Goal: Task Accomplishment & Management: Manage account settings

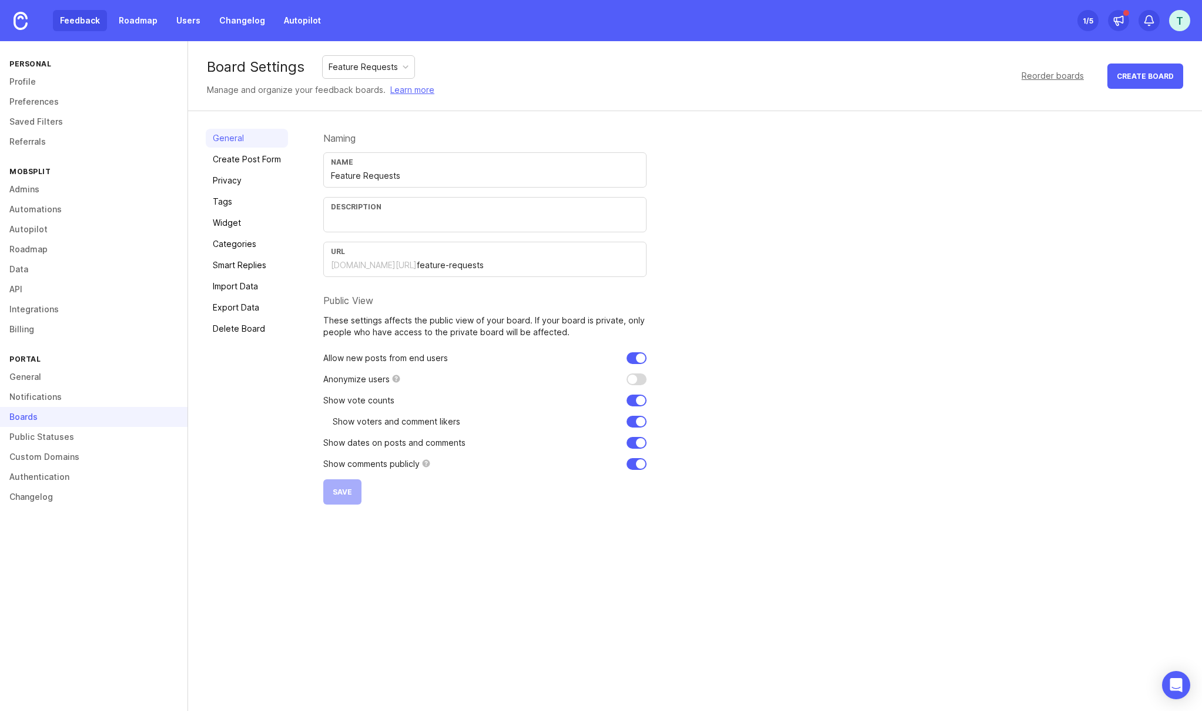
click at [73, 20] on link "Feedback" at bounding box center [80, 20] width 54 height 21
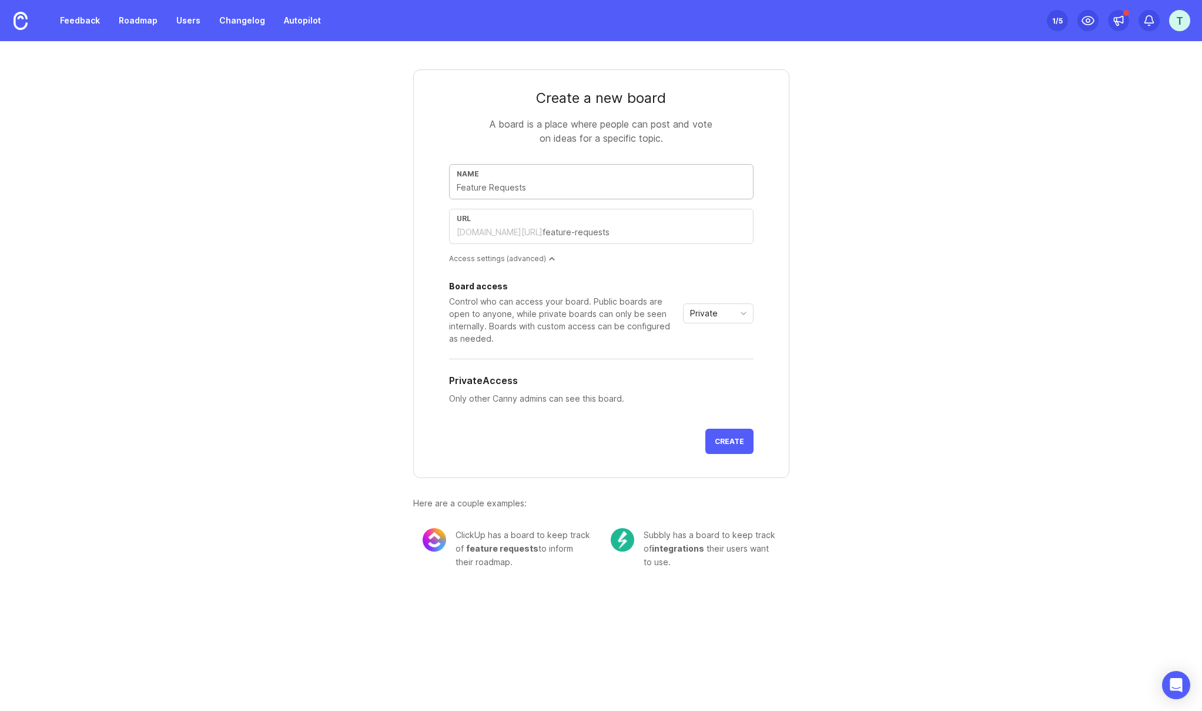
drag, startPoint x: 558, startPoint y: 189, endPoint x: 439, endPoint y: 180, distance: 119.7
click at [439, 180] on form "Create a new board A board is a place where people can post and vote on ideas f…" at bounding box center [601, 273] width 376 height 409
type input "N"
type input "n"
type input "No"
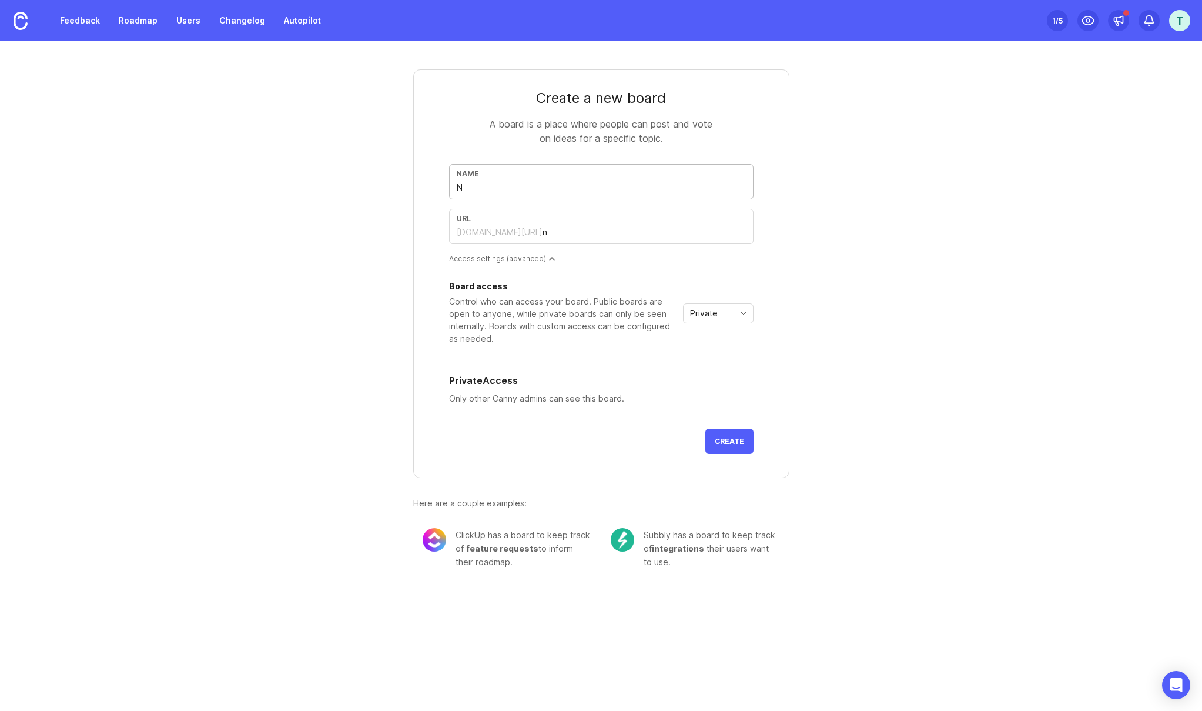
type input "no"
type input "Not"
type input "not"
type input "Note"
type input "note"
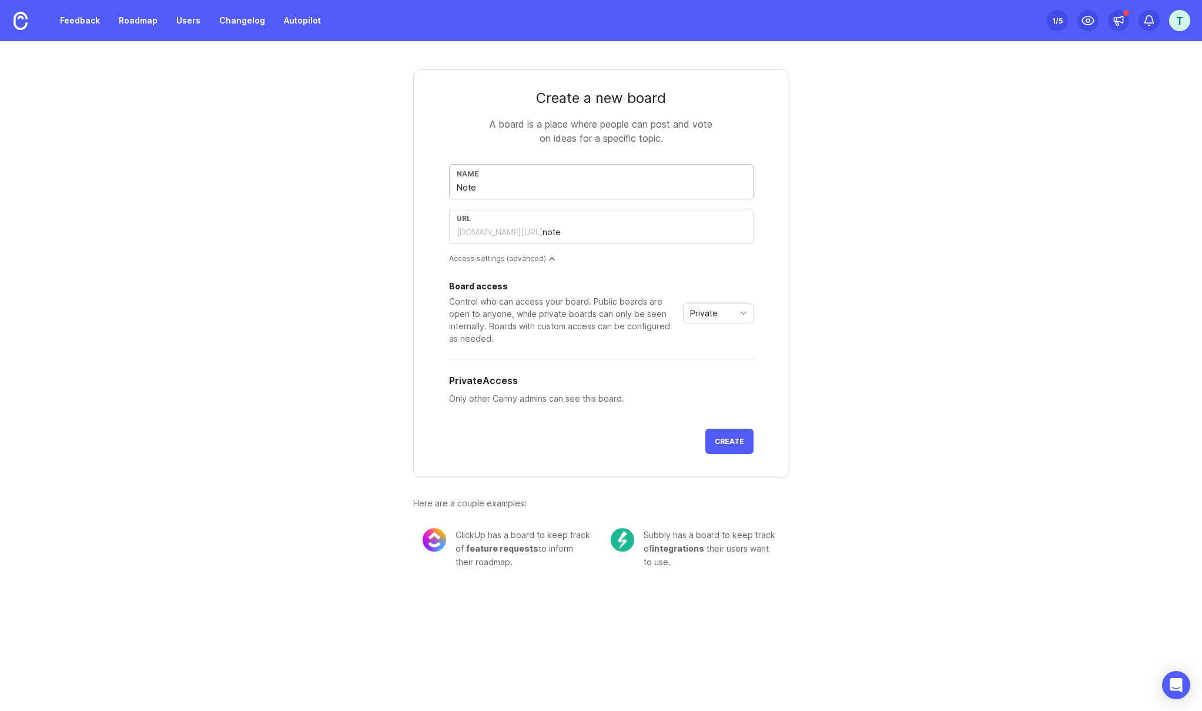
type input "Note B"
type input "note-b"
type input "Note Bo"
type input "note-bo"
type input "Note Bos"
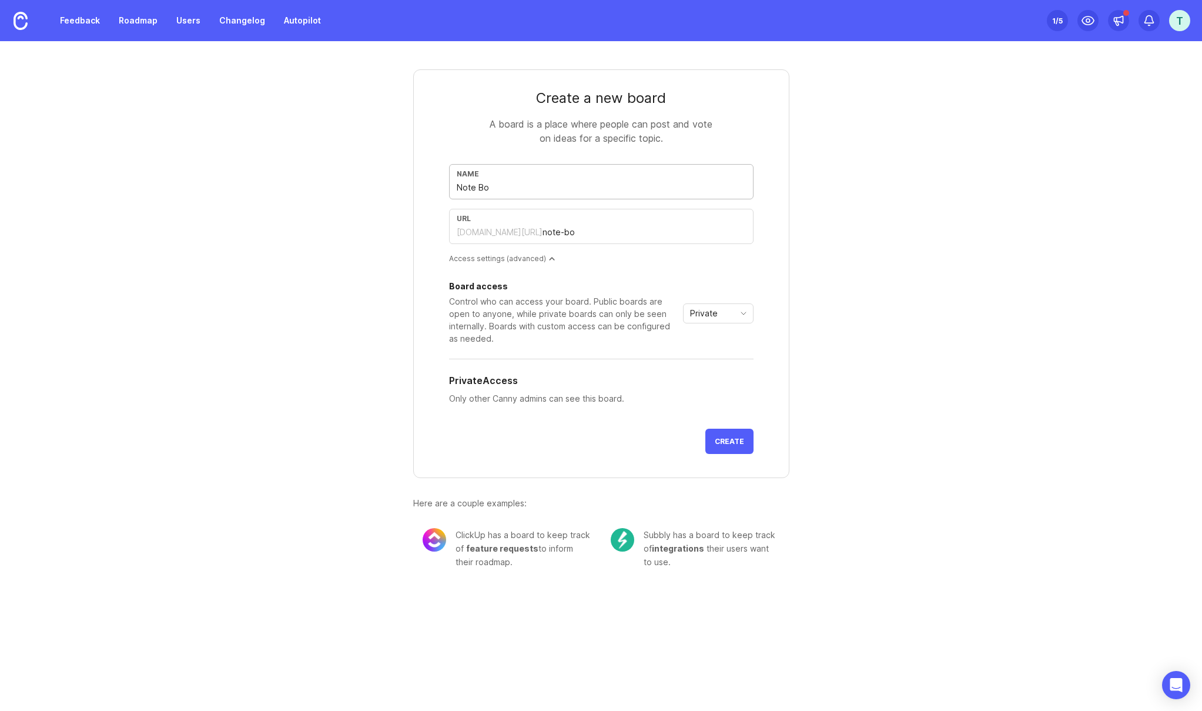
type input "note-bos"
type input "Note Boss"
type input "note-boss"
type input "Note Boss"
click at [709, 316] on span "Private" at bounding box center [704, 313] width 28 height 13
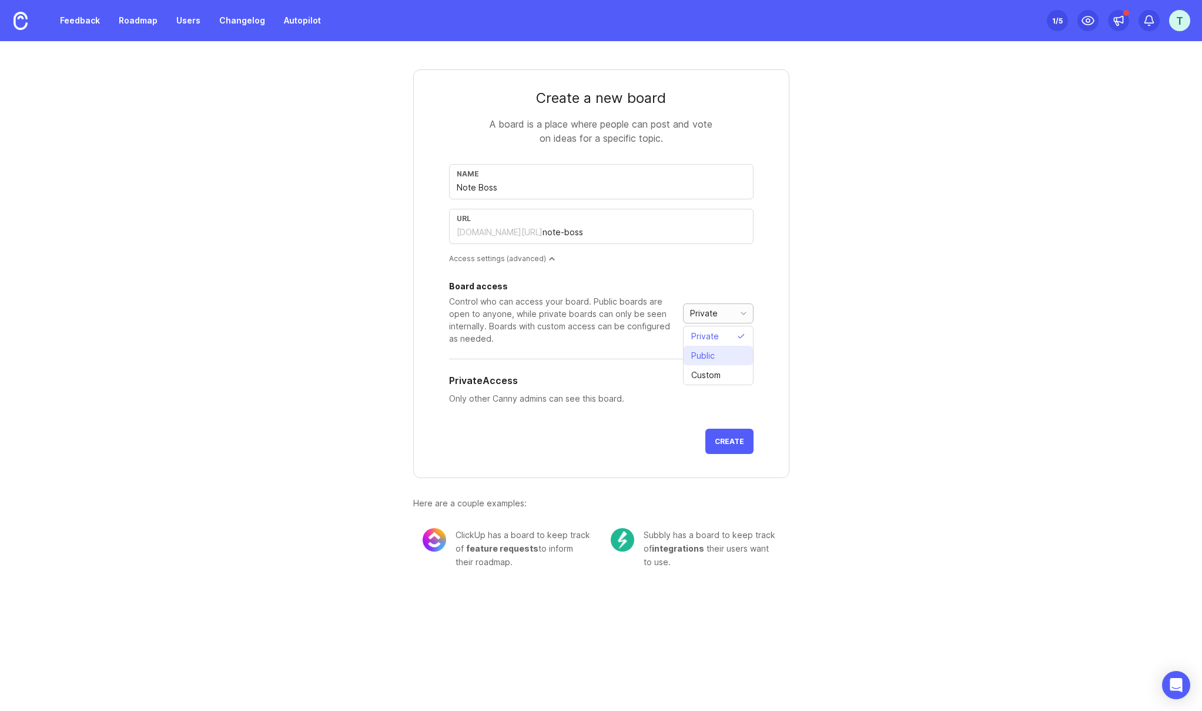
click at [719, 359] on span "Public" at bounding box center [705, 355] width 28 height 13
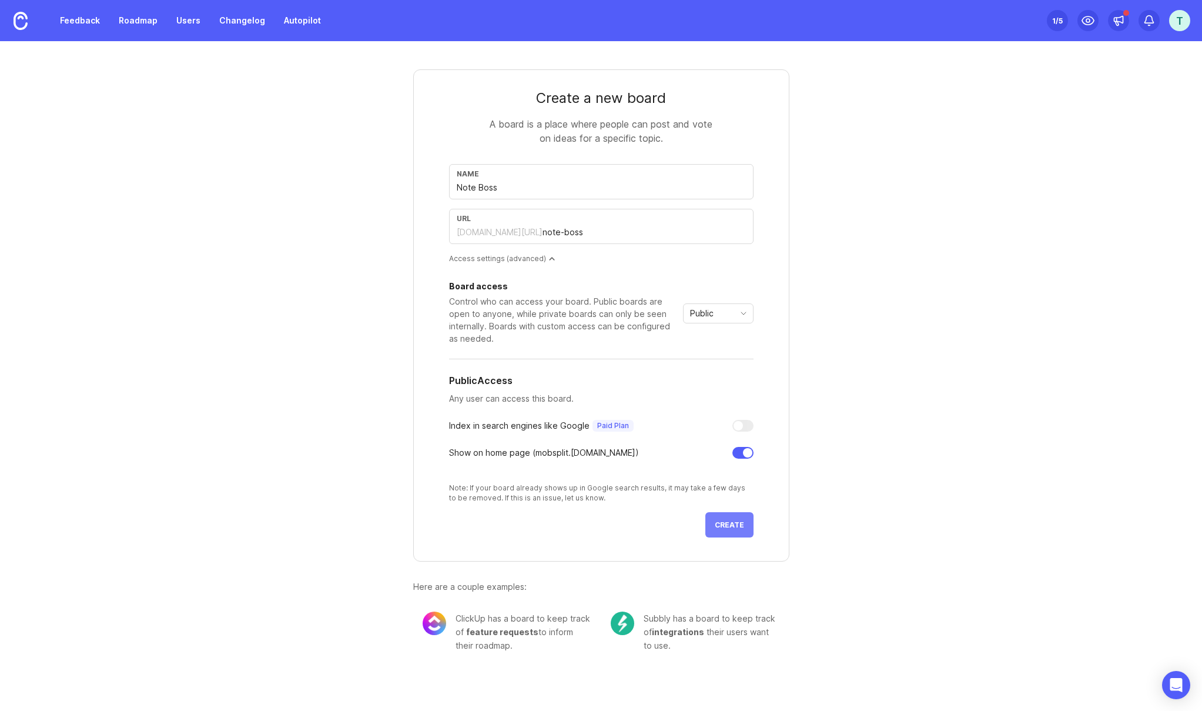
click at [727, 524] on span "Create" at bounding box center [729, 524] width 29 height 9
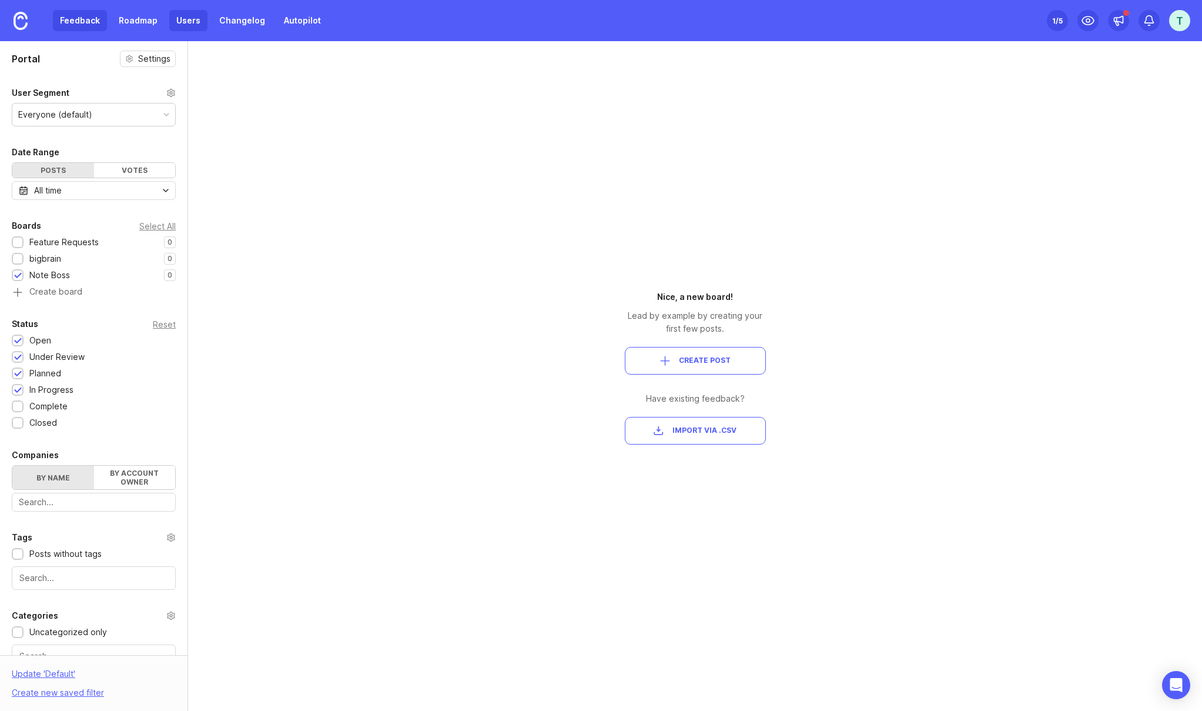
click at [181, 28] on link "Users" at bounding box center [188, 20] width 38 height 21
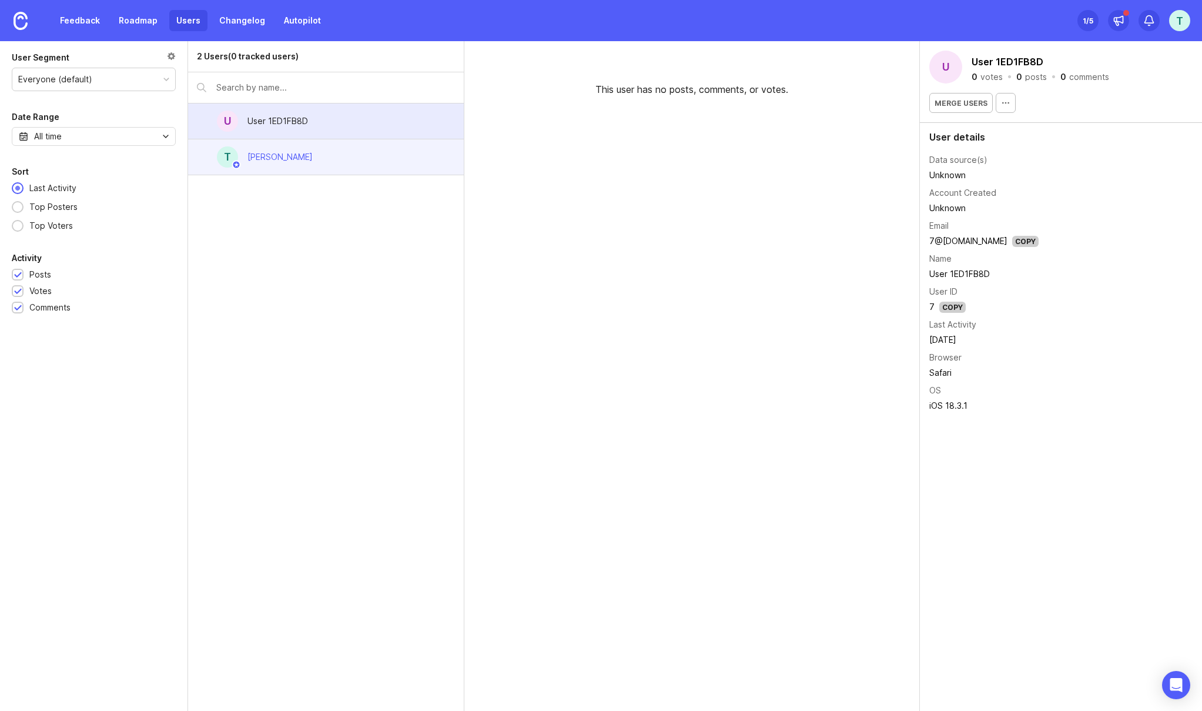
click at [261, 158] on div "[PERSON_NAME]" at bounding box center [280, 157] width 65 height 13
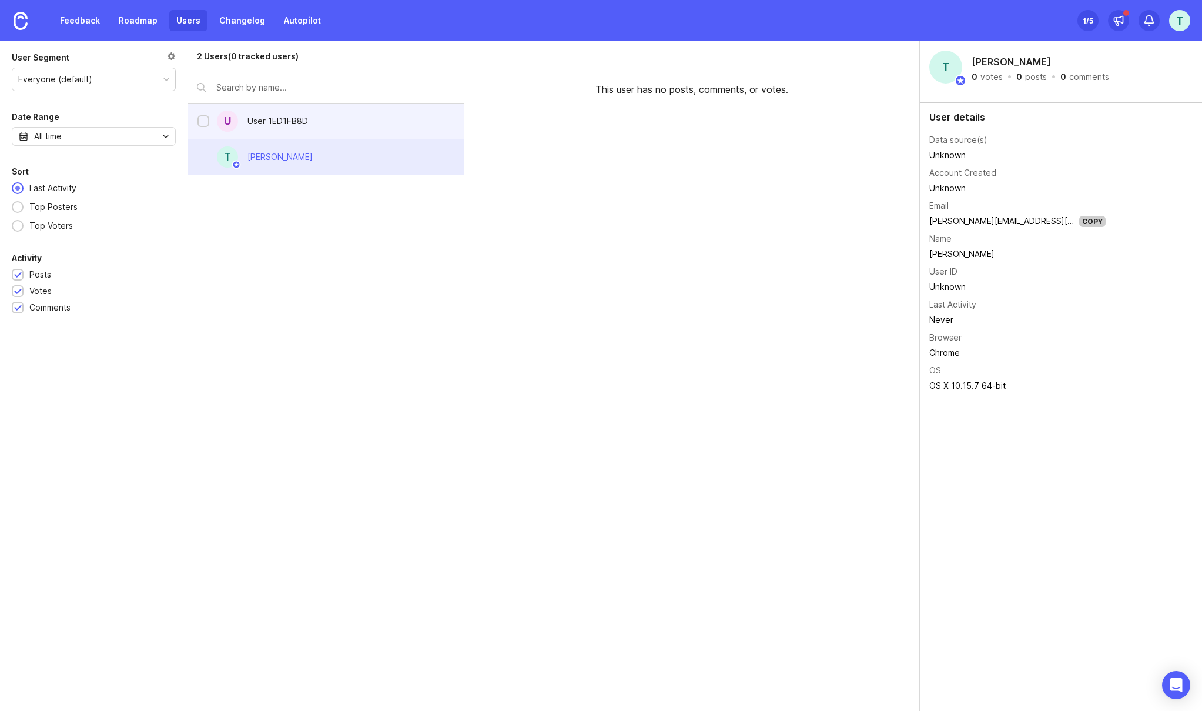
click at [273, 123] on div "User 1ED1FB8D" at bounding box center [278, 121] width 61 height 13
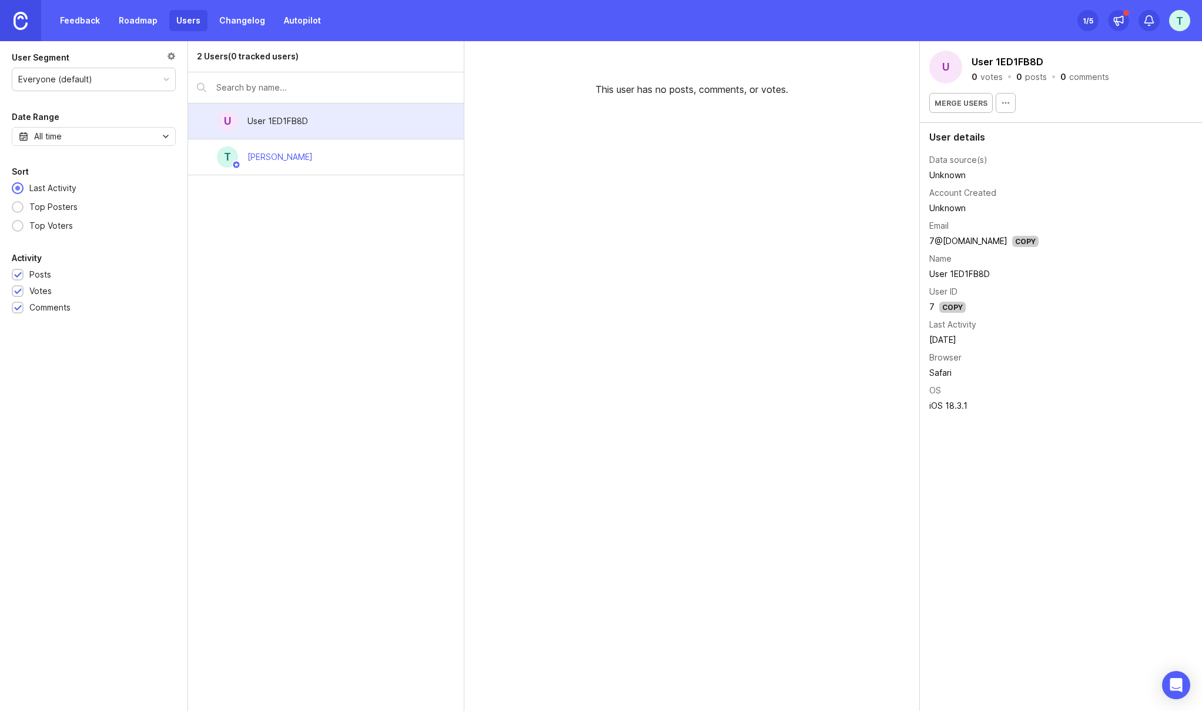
click at [26, 18] on img at bounding box center [21, 21] width 14 height 18
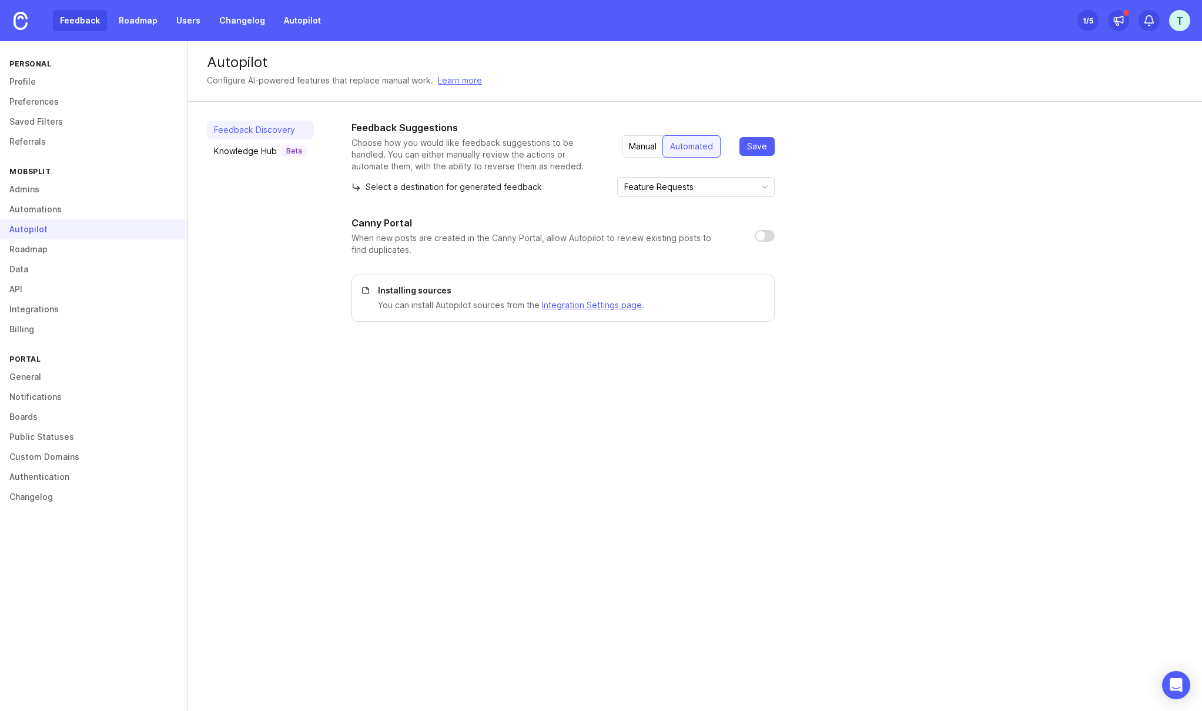
click at [81, 18] on link "Feedback" at bounding box center [80, 20] width 54 height 21
